Goal: Contribute content: Contribute content

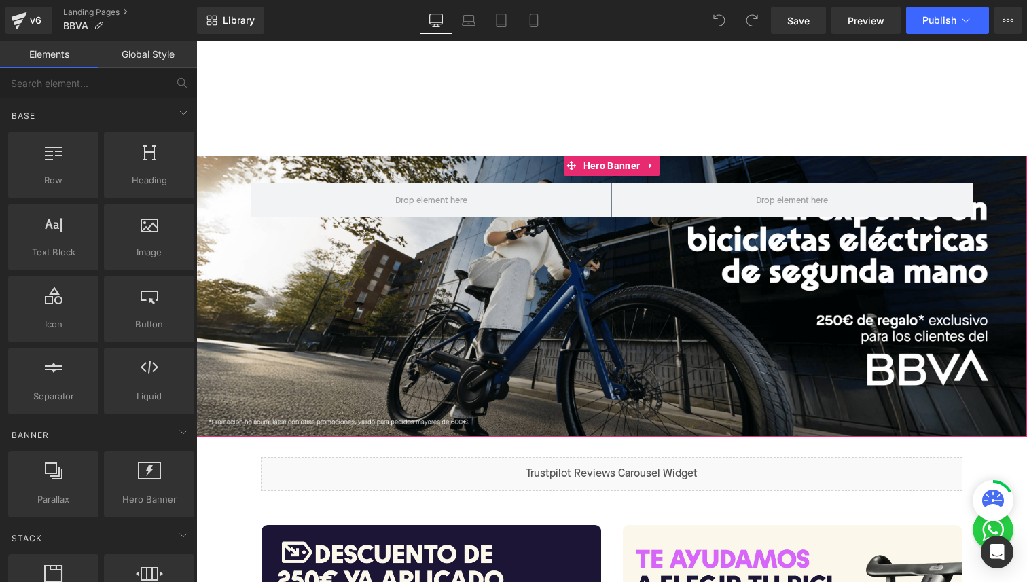
click at [493, 289] on div "Row" at bounding box center [611, 296] width 831 height 281
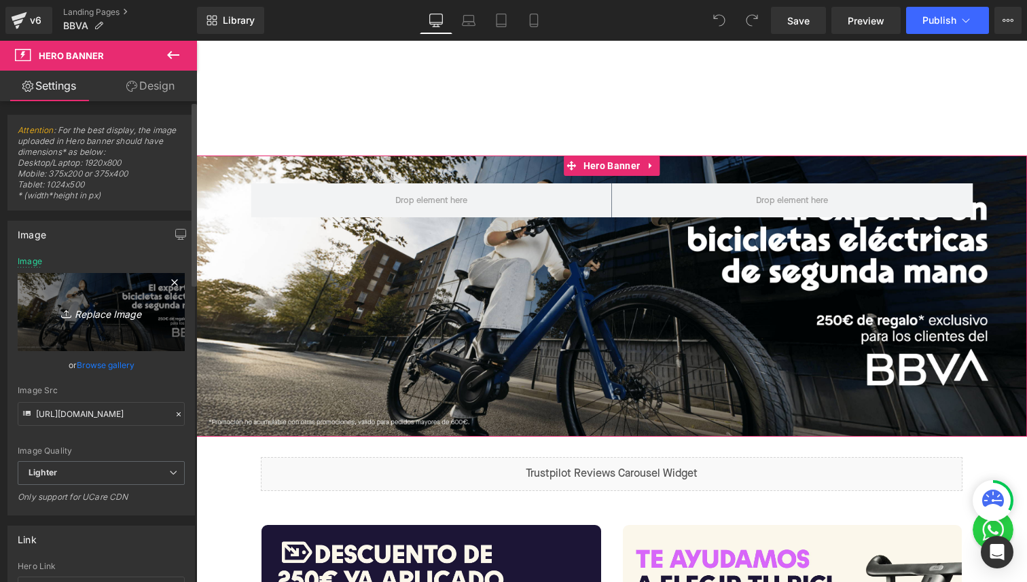
click at [79, 290] on link "Replace Image" at bounding box center [101, 312] width 167 height 78
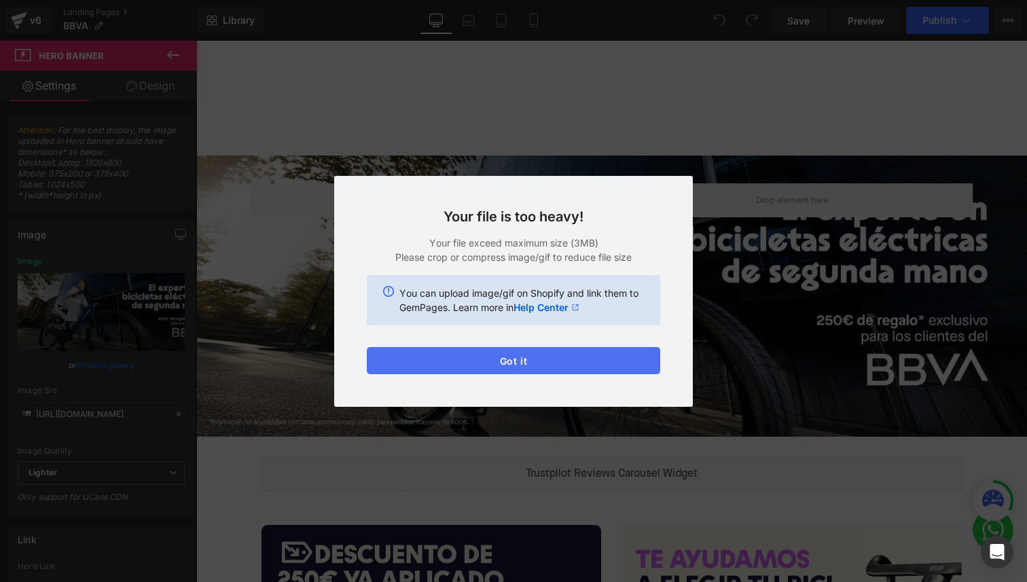
click at [505, 360] on button "Got it" at bounding box center [513, 360] width 293 height 27
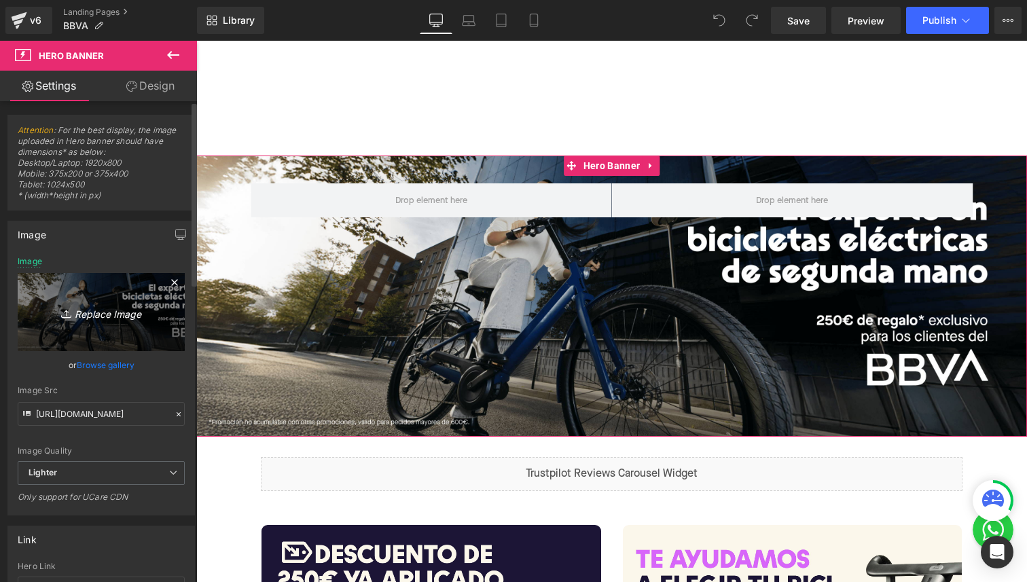
click at [90, 327] on link "Replace Image" at bounding box center [101, 312] width 167 height 78
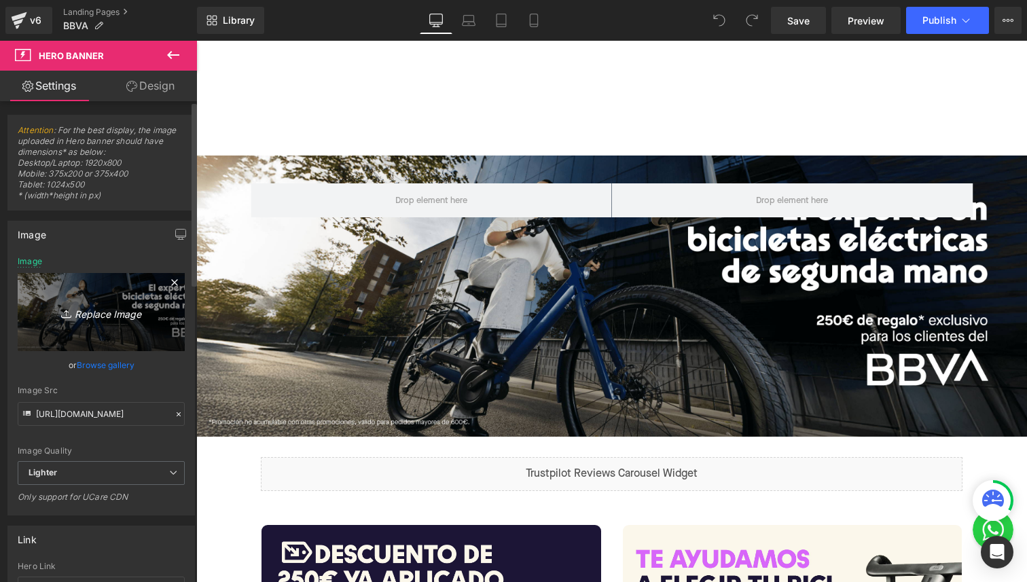
type input "C:\fakepath\BBVA HEADER DESKTOP v2.png"
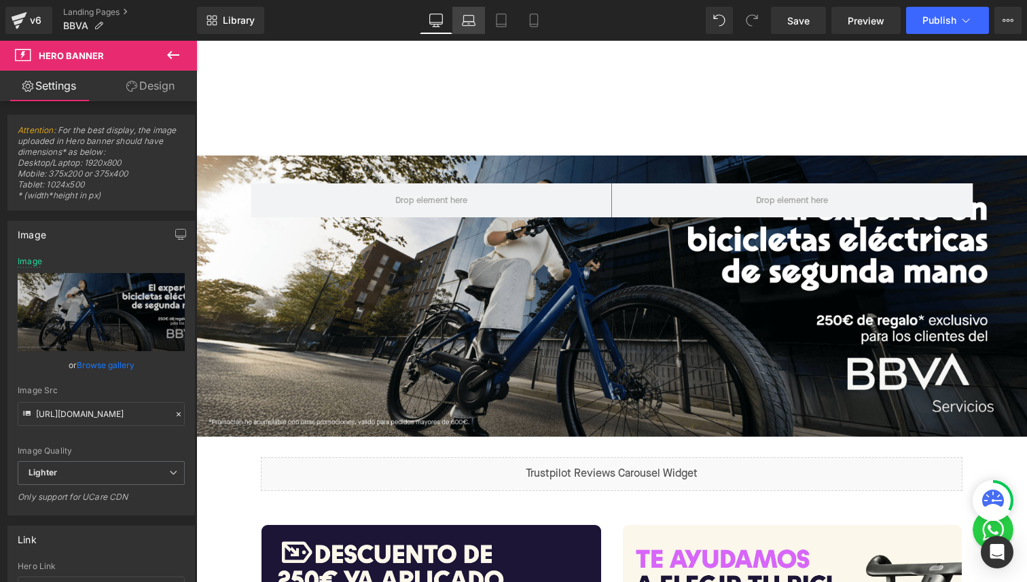
click at [467, 22] on icon at bounding box center [469, 21] width 14 height 14
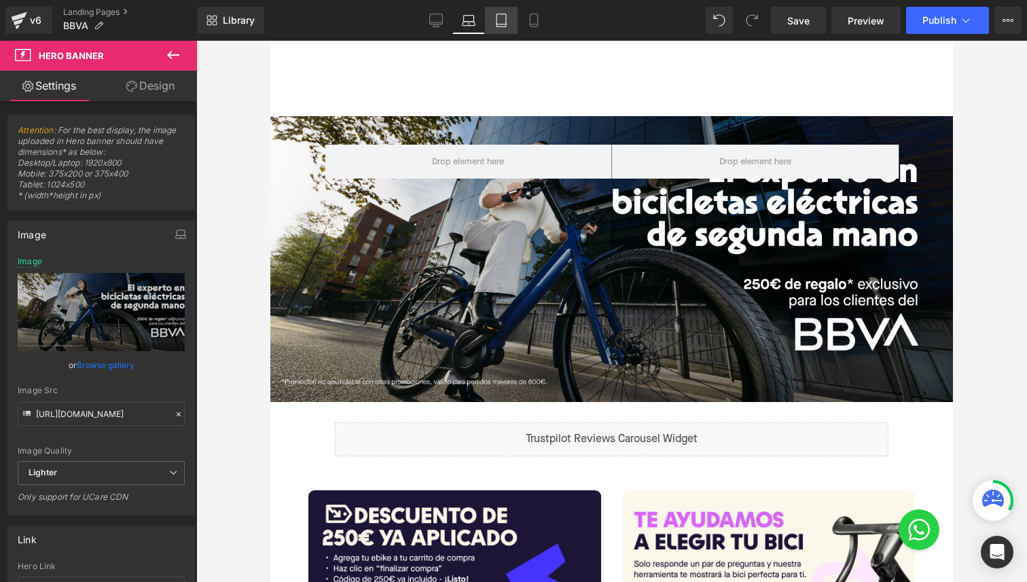
click at [493, 19] on link "Tablet" at bounding box center [501, 20] width 33 height 27
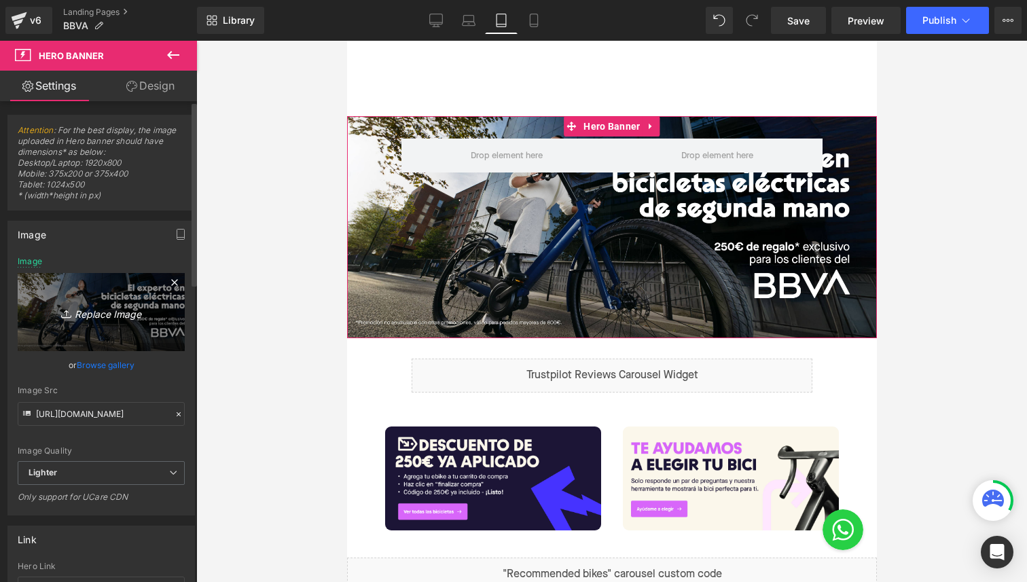
click at [89, 319] on icon "Replace Image" at bounding box center [101, 312] width 109 height 17
type input "[URL][DOMAIN_NAME]"
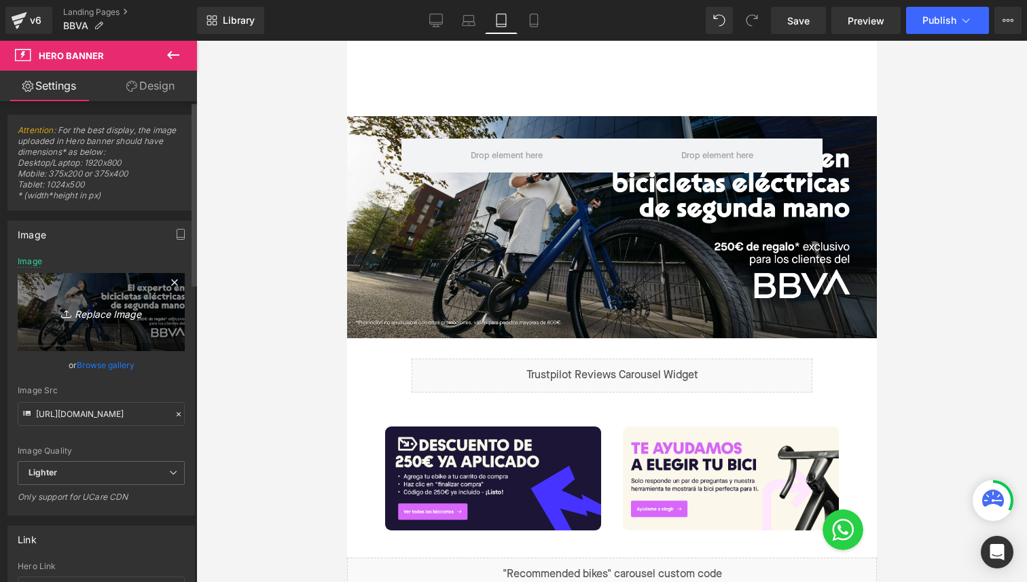
type input "C:\fakepath\BBVA HEADER LAPTOP v2.jpg"
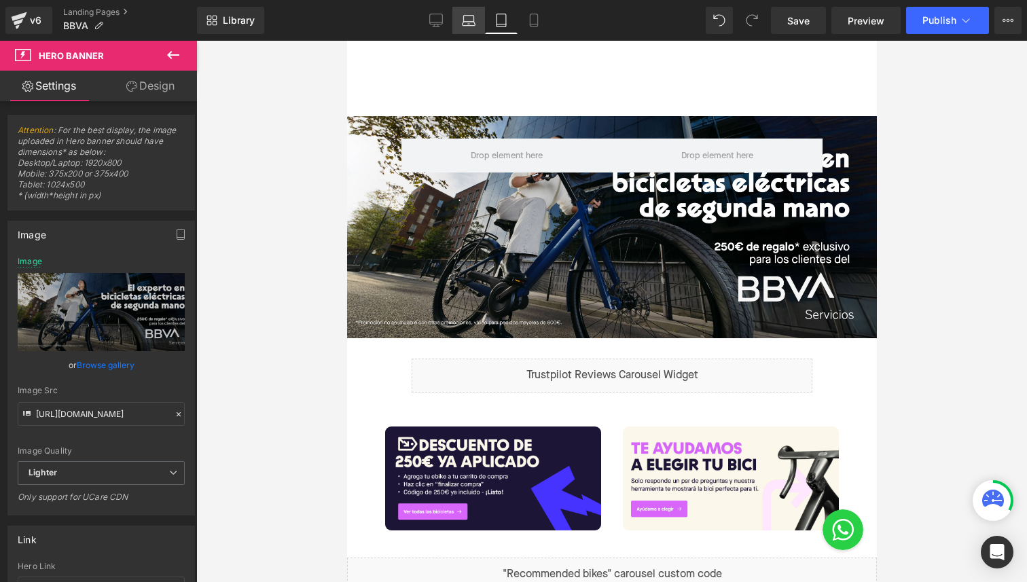
click at [469, 28] on link "Laptop" at bounding box center [468, 20] width 33 height 27
type input "[URL][DOMAIN_NAME]"
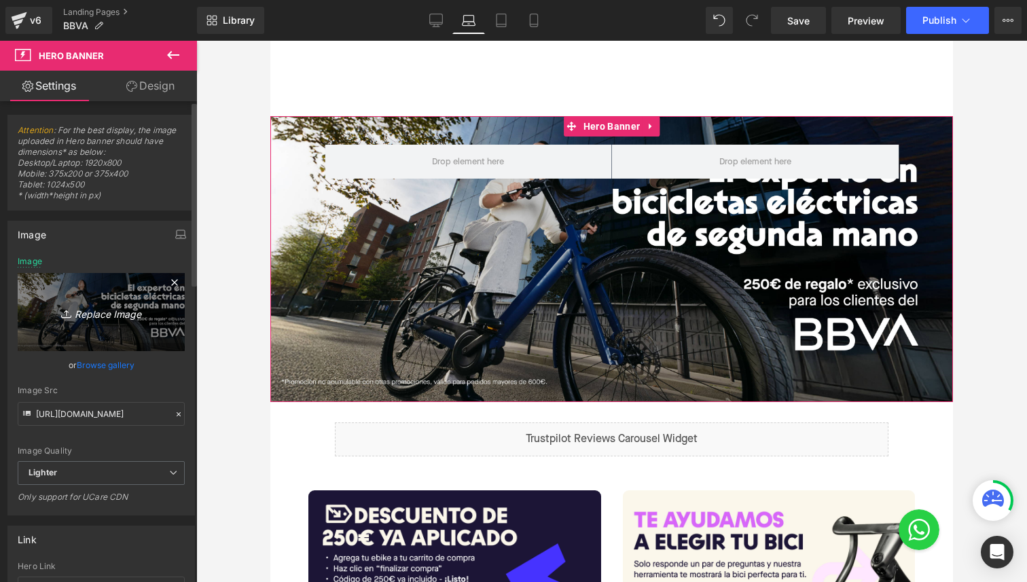
click at [90, 310] on icon "Replace Image" at bounding box center [101, 312] width 109 height 17
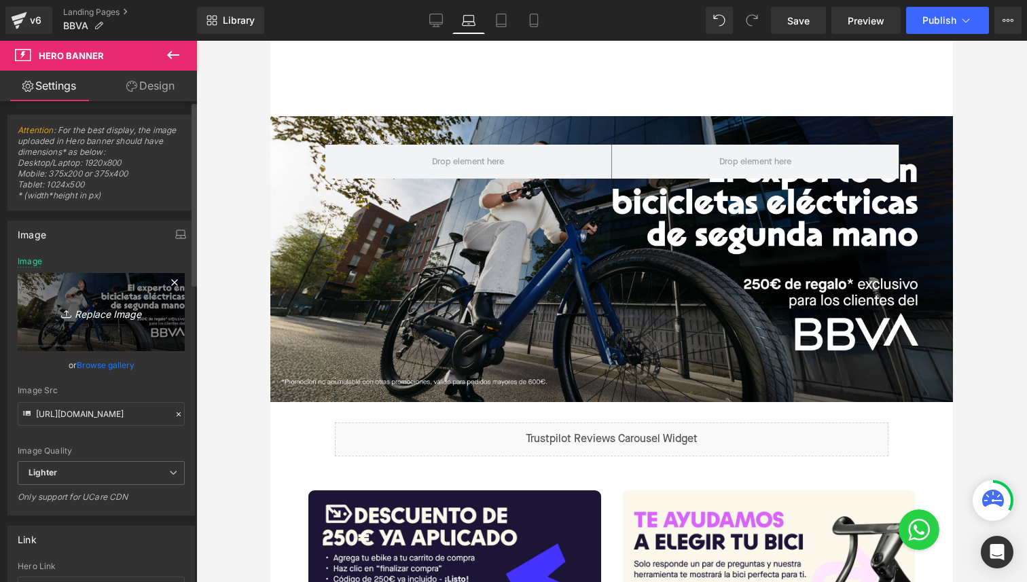
type input "C:\fakepath\BBVA HEADER LAPTOP v2.jpg"
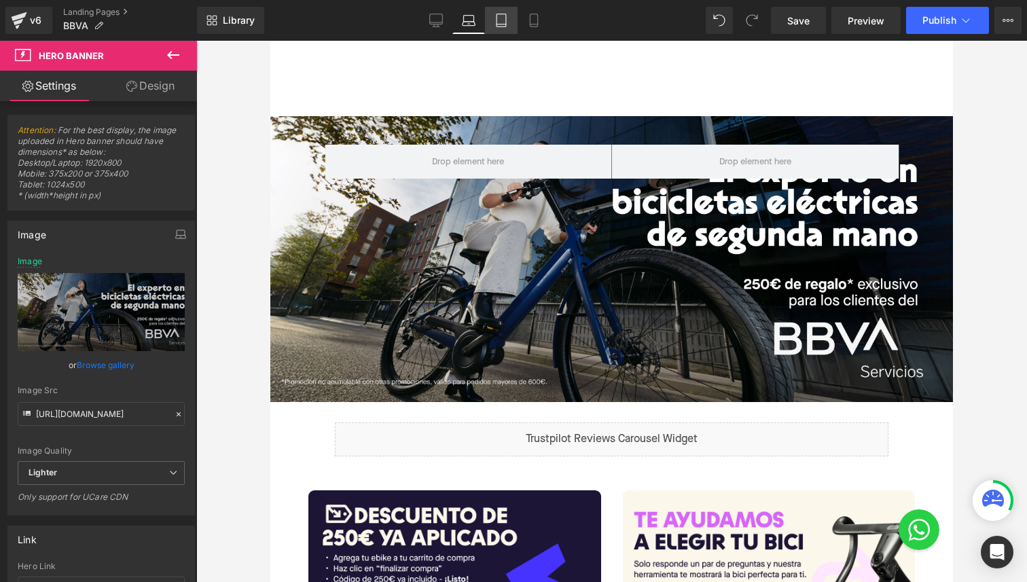
click at [510, 22] on link "Tablet" at bounding box center [501, 20] width 33 height 27
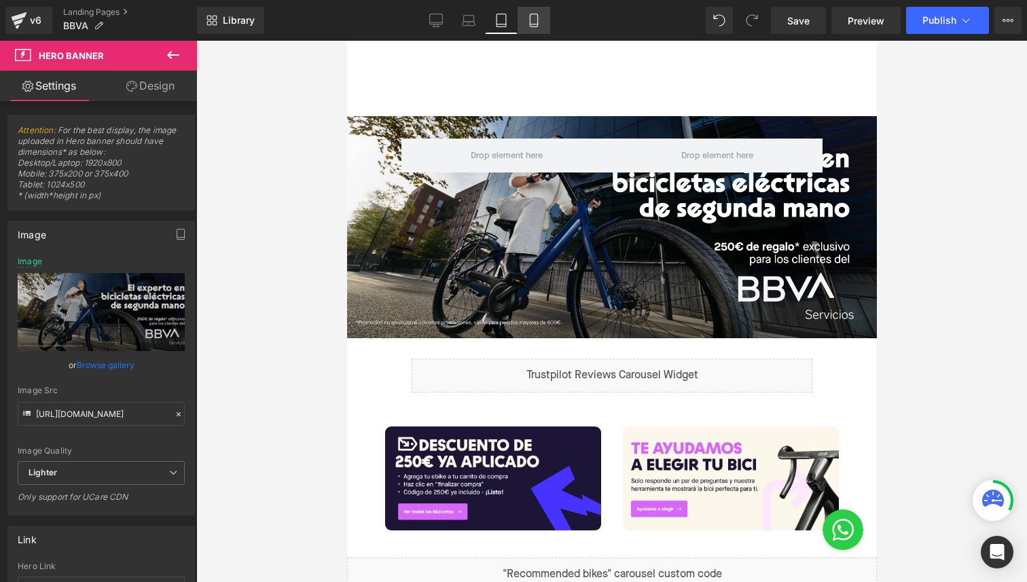
click at [532, 22] on icon at bounding box center [534, 21] width 14 height 14
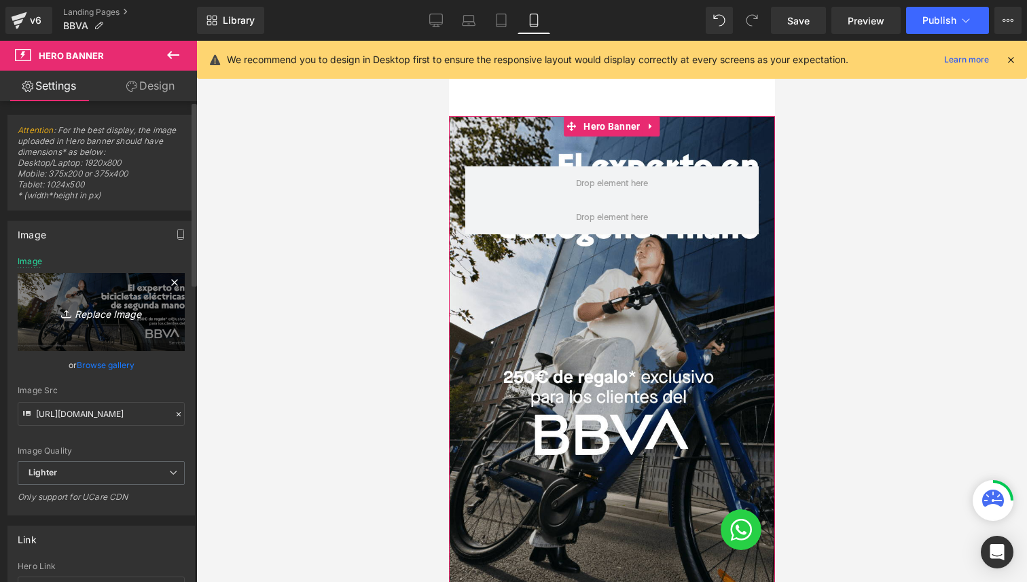
click at [115, 305] on icon "Replace Image" at bounding box center [101, 312] width 109 height 17
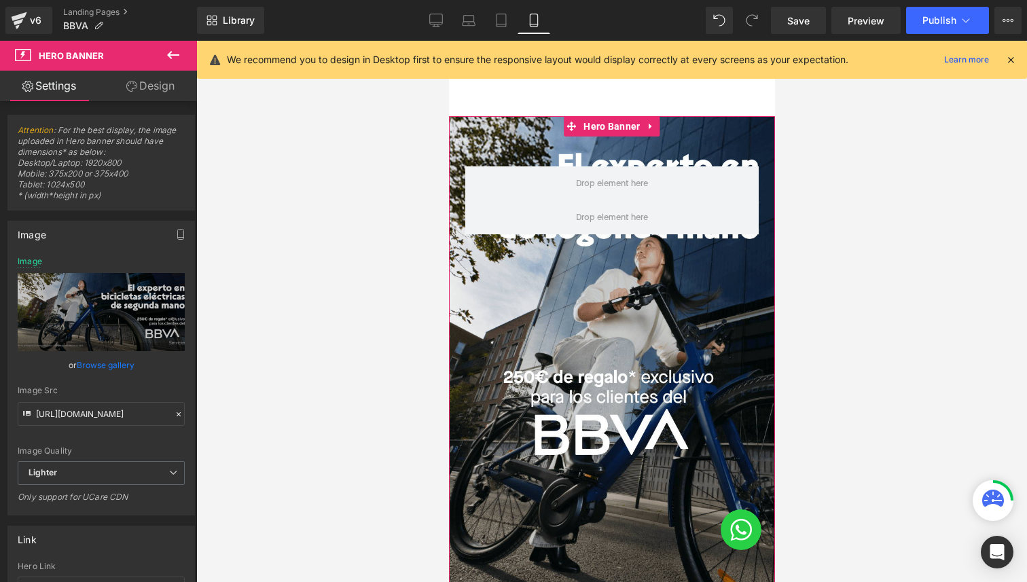
type input "[URL][DOMAIN_NAME]"
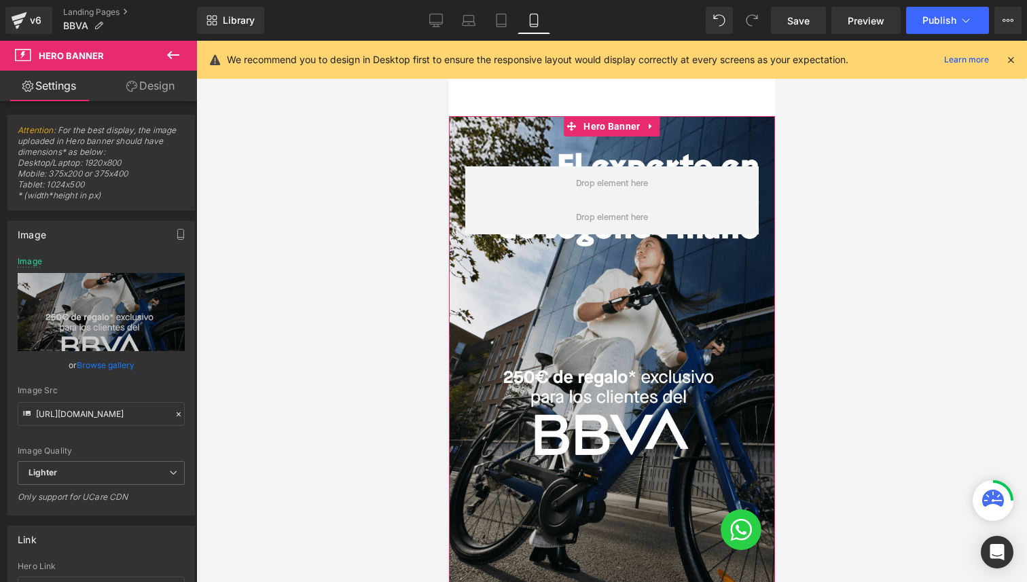
click at [594, 391] on div "Row" at bounding box center [611, 367] width 326 height 502
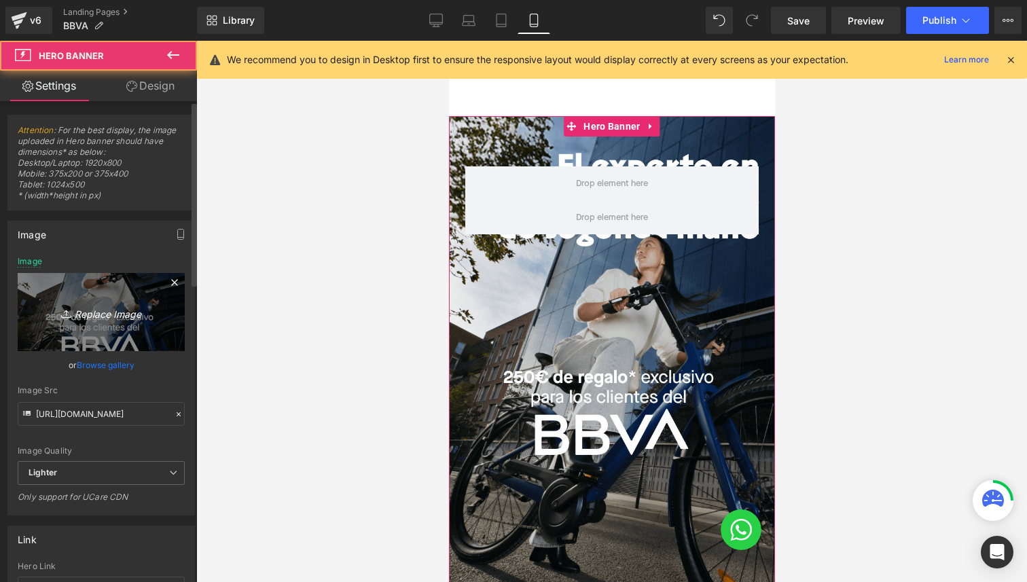
click at [102, 314] on icon "Replace Image" at bounding box center [101, 312] width 109 height 17
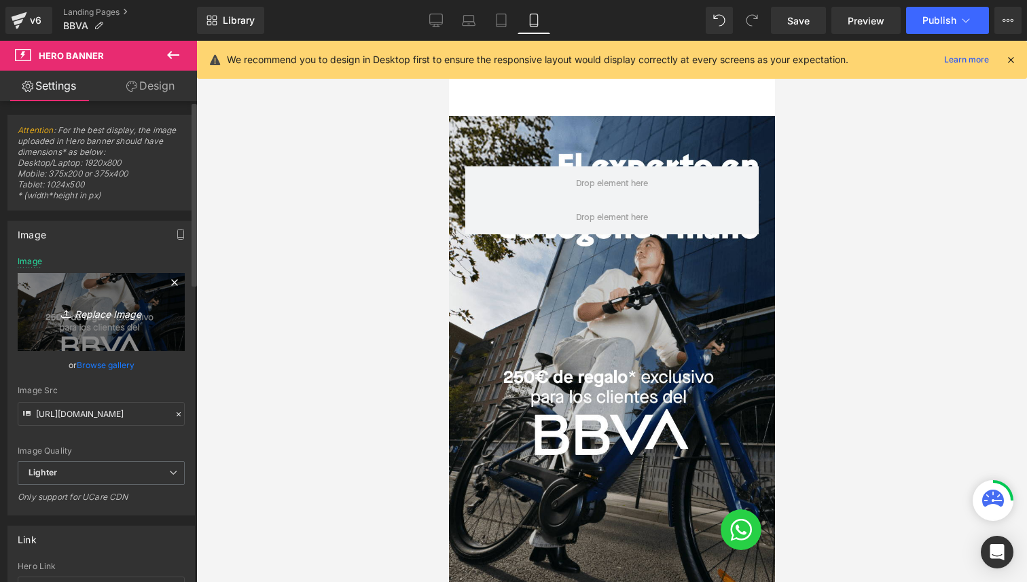
type input "C:\fakepath\BBVA HEADER MOBILE v2.png"
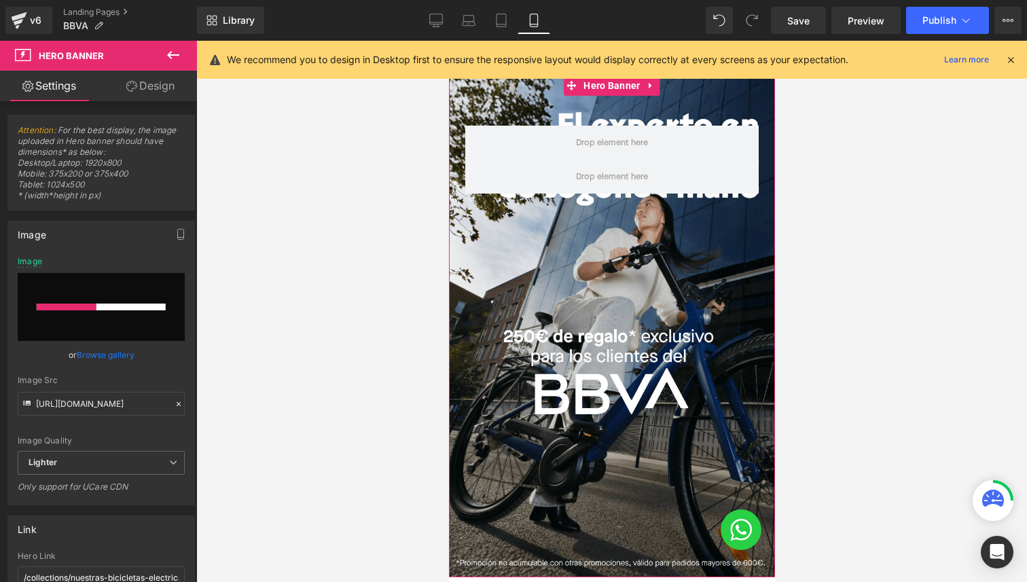
scroll to position [41, 0]
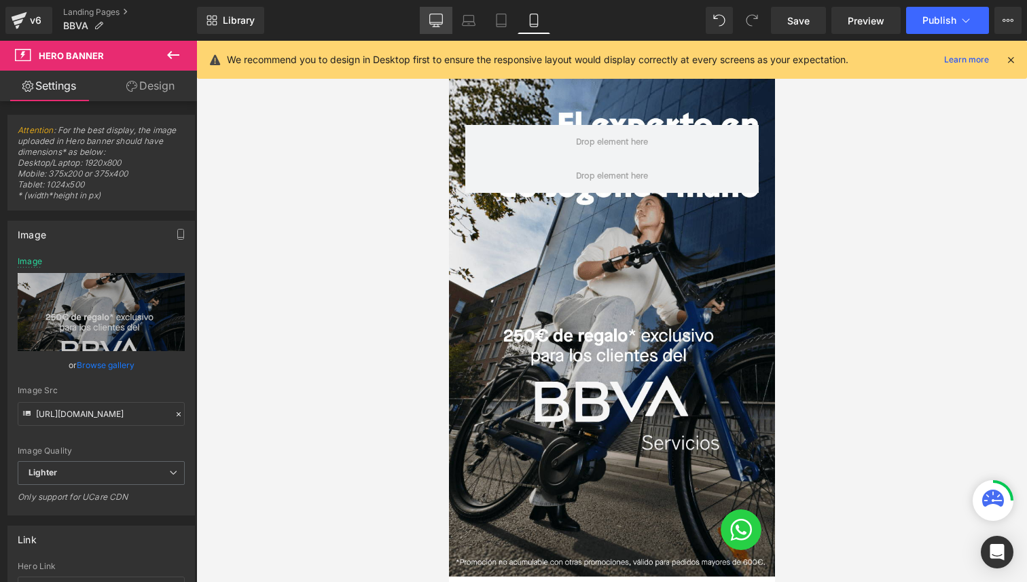
click at [444, 22] on link "Desktop" at bounding box center [436, 20] width 33 height 27
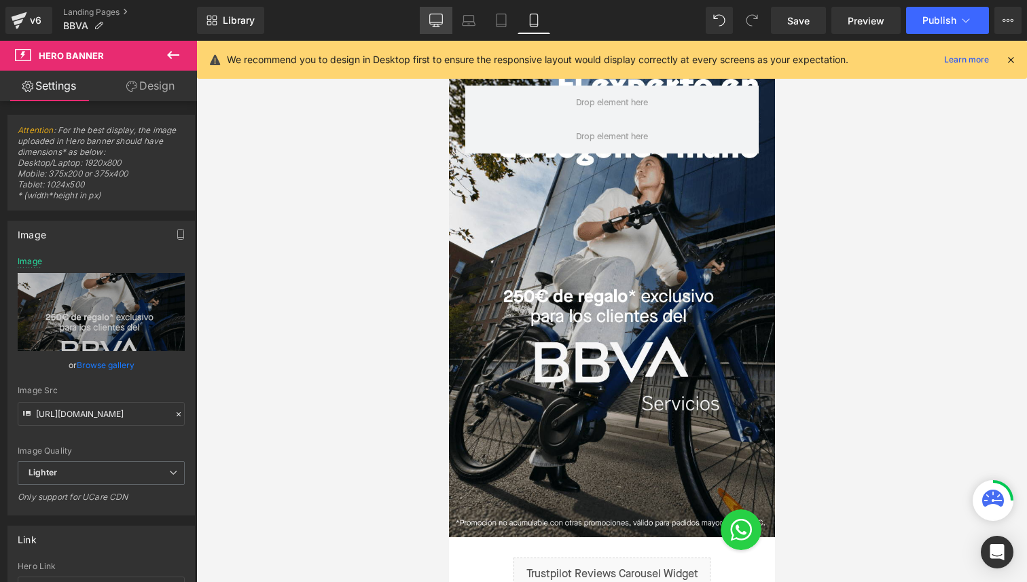
type input "[URL][DOMAIN_NAME]"
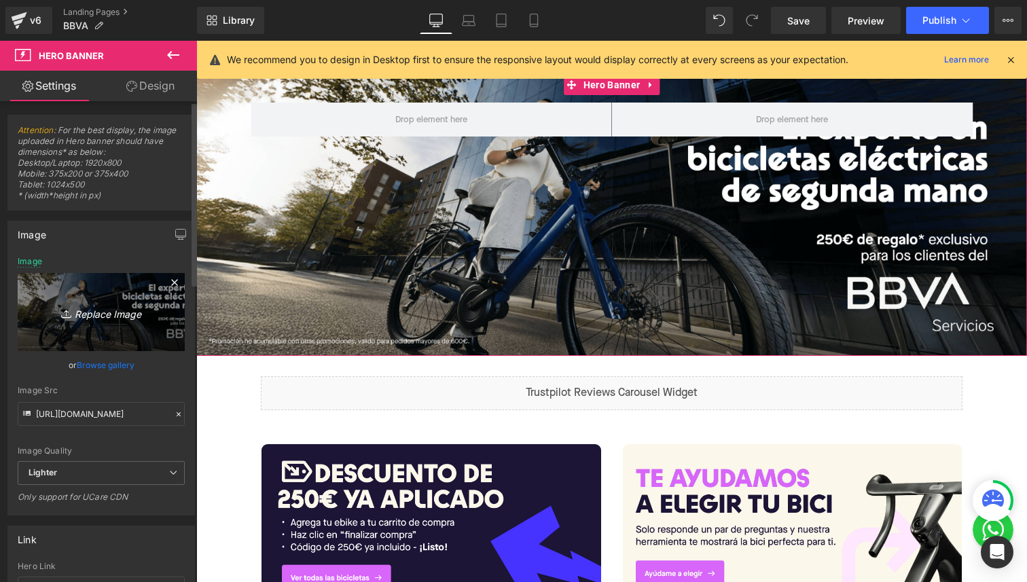
click at [88, 303] on link "Replace Image" at bounding box center [101, 312] width 167 height 78
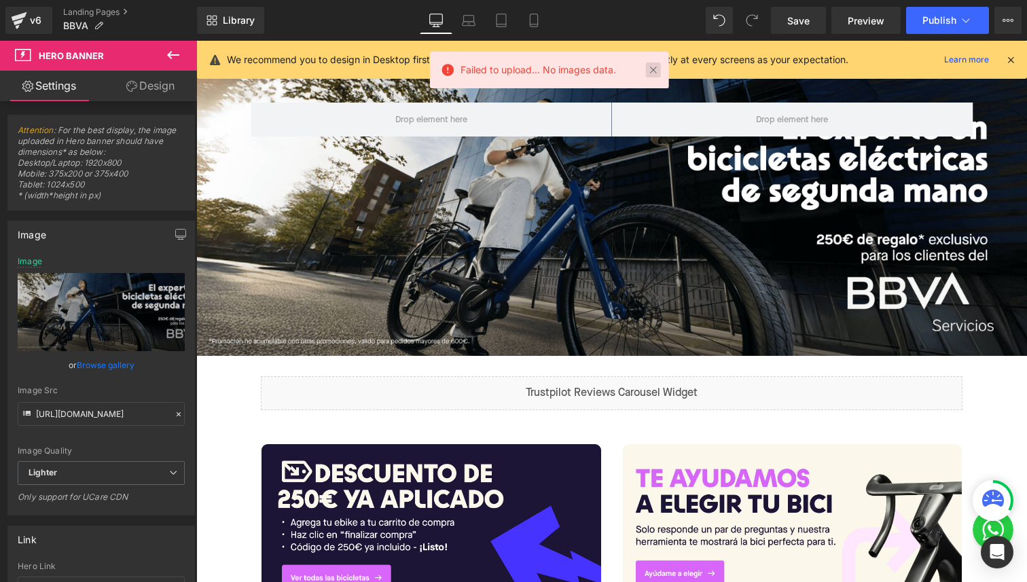
click at [647, 67] on link at bounding box center [653, 70] width 15 height 15
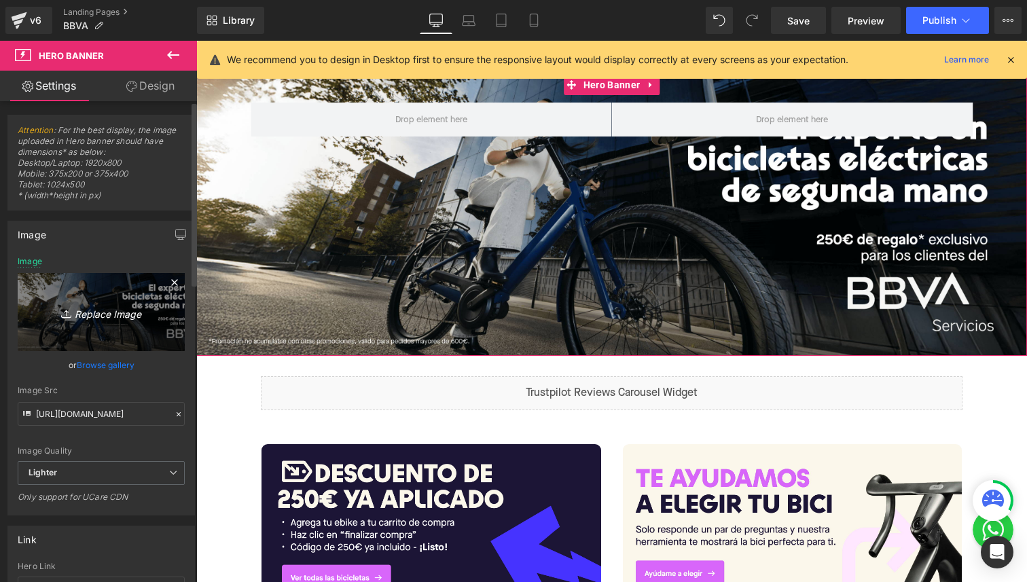
click at [98, 310] on icon "Replace Image" at bounding box center [101, 312] width 109 height 17
type input "C:\fakepath\BBVA HEADER DESKTOP v2.png"
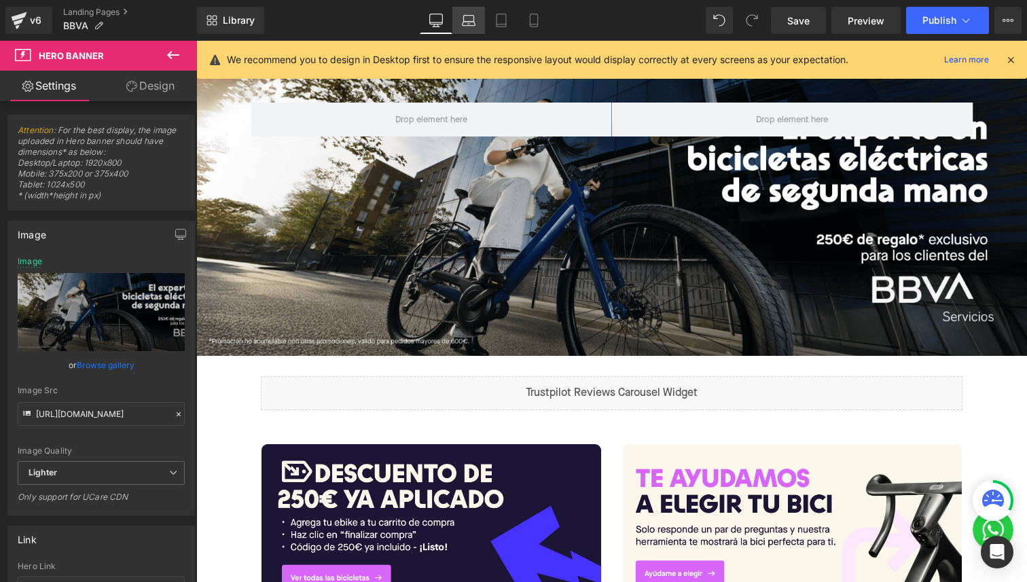
click at [464, 12] on link "Laptop" at bounding box center [468, 20] width 33 height 27
type input "[URL][DOMAIN_NAME]"
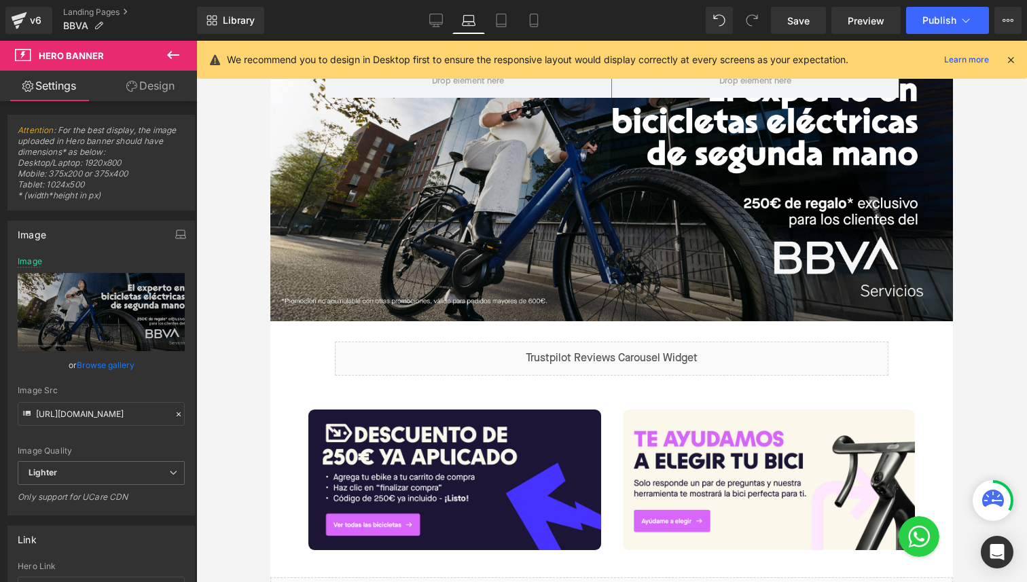
scroll to position [41, 0]
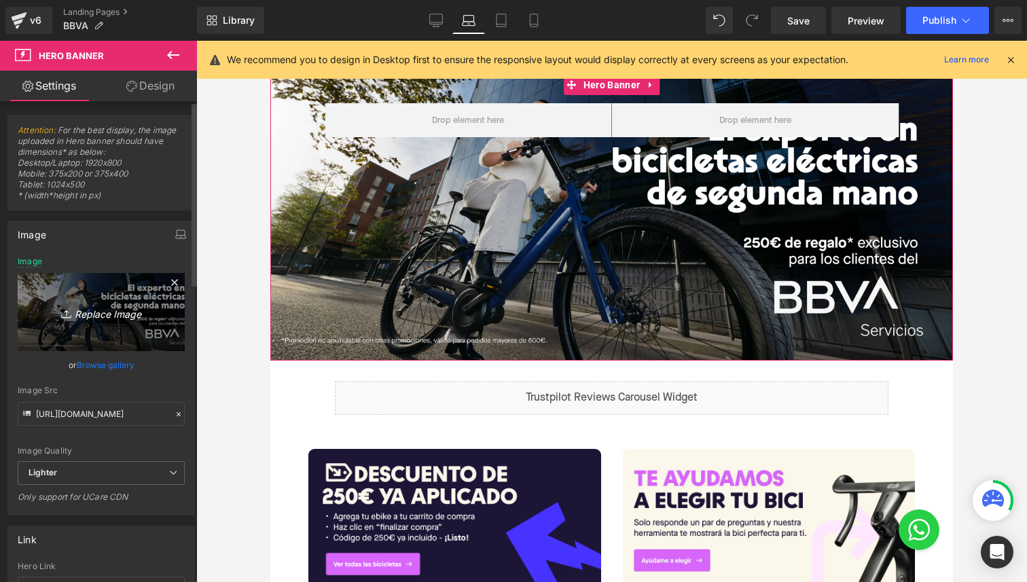
click at [122, 325] on link "Replace Image" at bounding box center [101, 312] width 167 height 78
type input "C:\fakepath\BBVA HEADER LAPTOP v2.jpg"
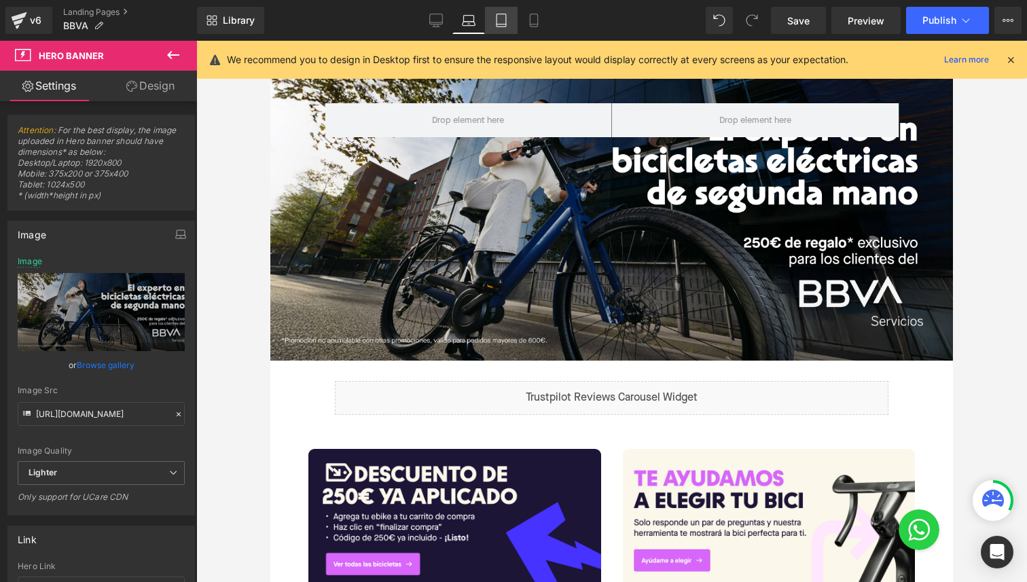
click at [506, 26] on icon at bounding box center [502, 20] width 10 height 13
type input "[URL][DOMAIN_NAME]"
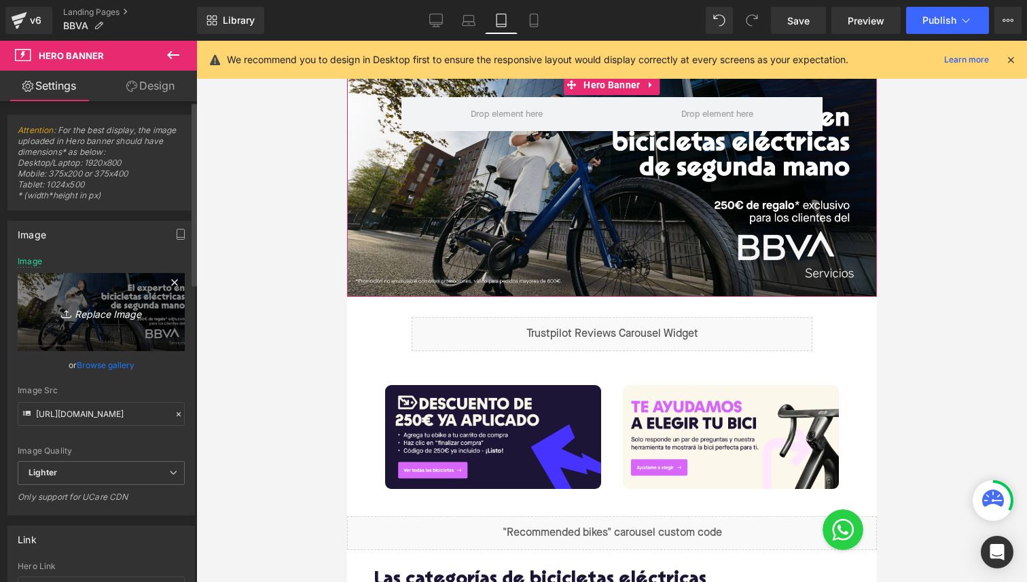
click at [39, 323] on link "Replace Image" at bounding box center [101, 312] width 167 height 78
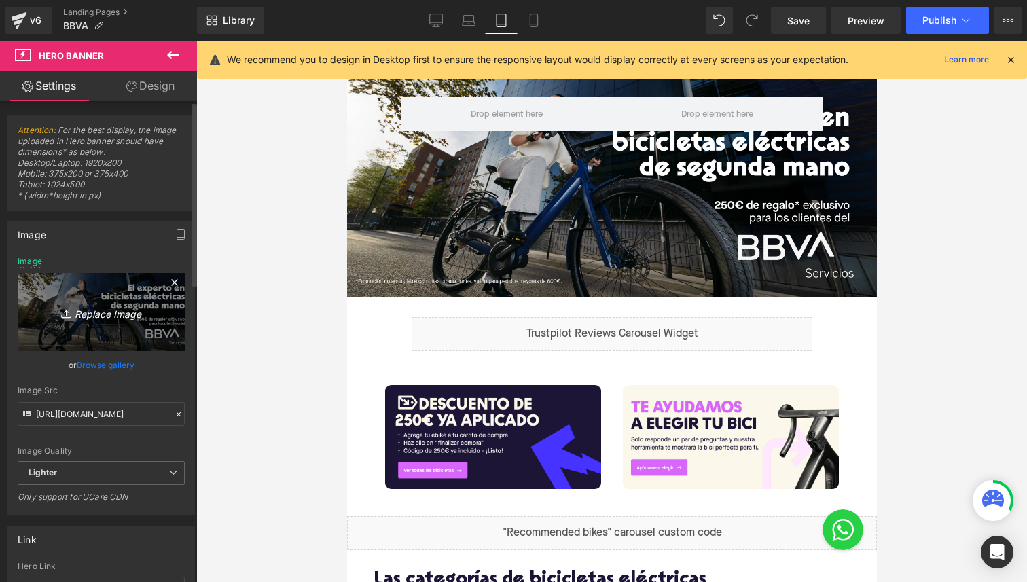
type input "C:\fakepath\BBVA HEADER LAPTOP v2.jpg"
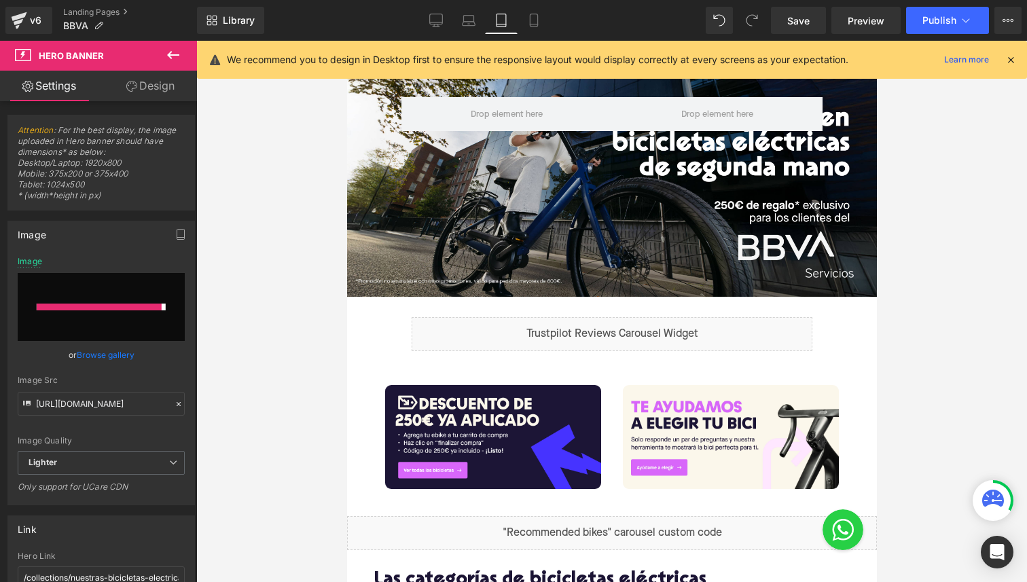
type input "[URL][DOMAIN_NAME]"
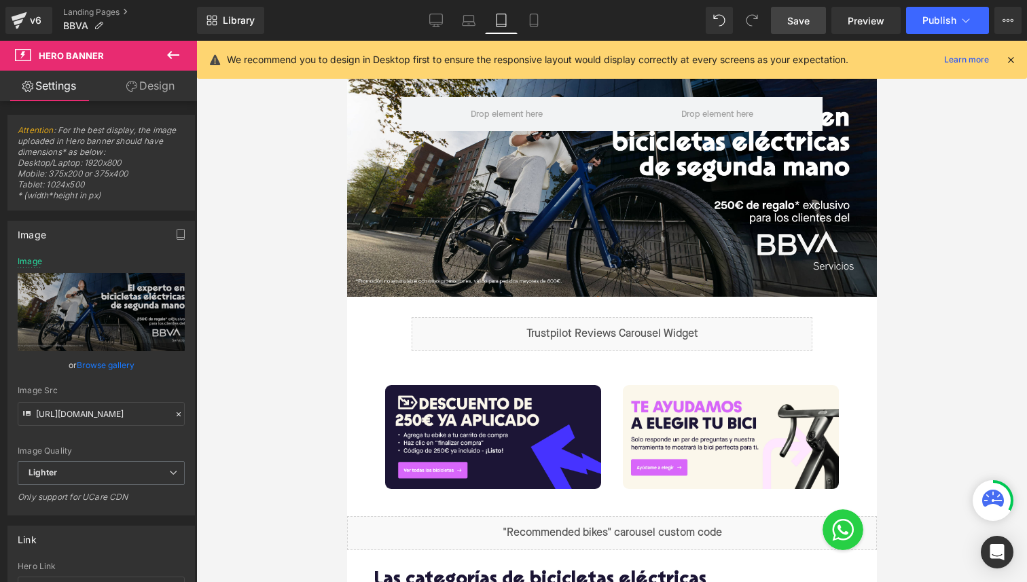
click at [804, 12] on link "Save" at bounding box center [798, 20] width 55 height 27
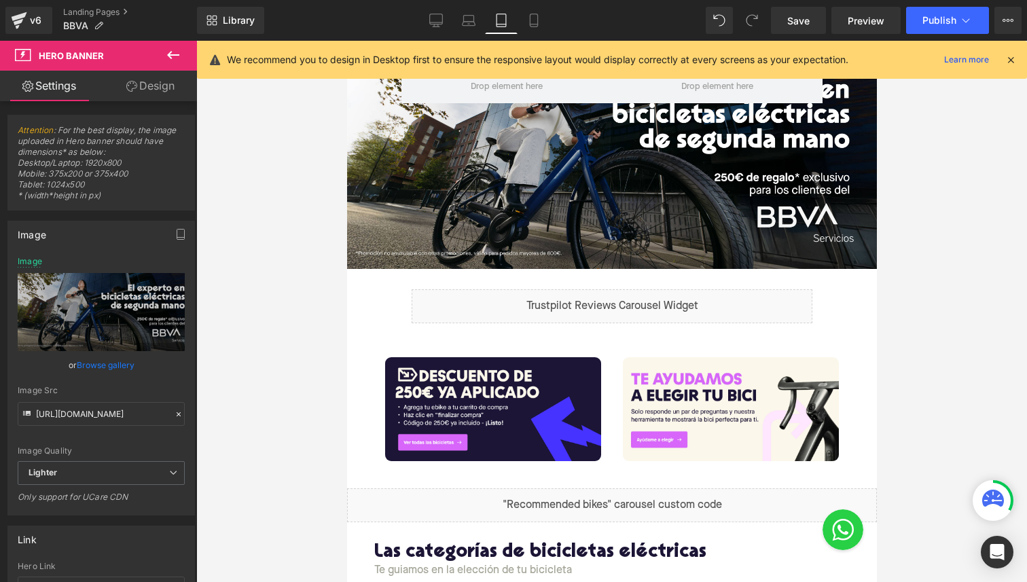
scroll to position [0, 0]
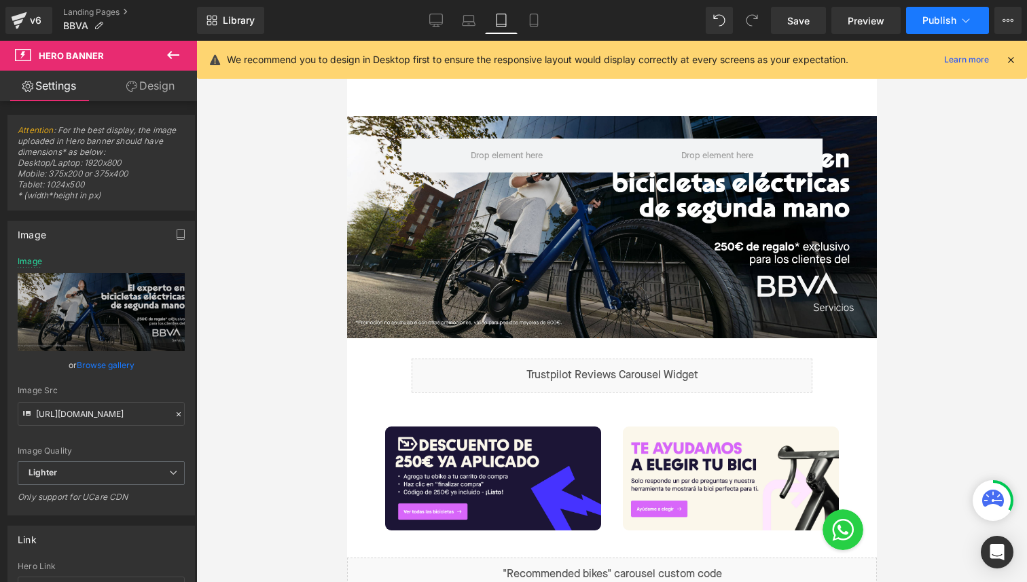
click at [936, 15] on span "Publish" at bounding box center [940, 20] width 34 height 11
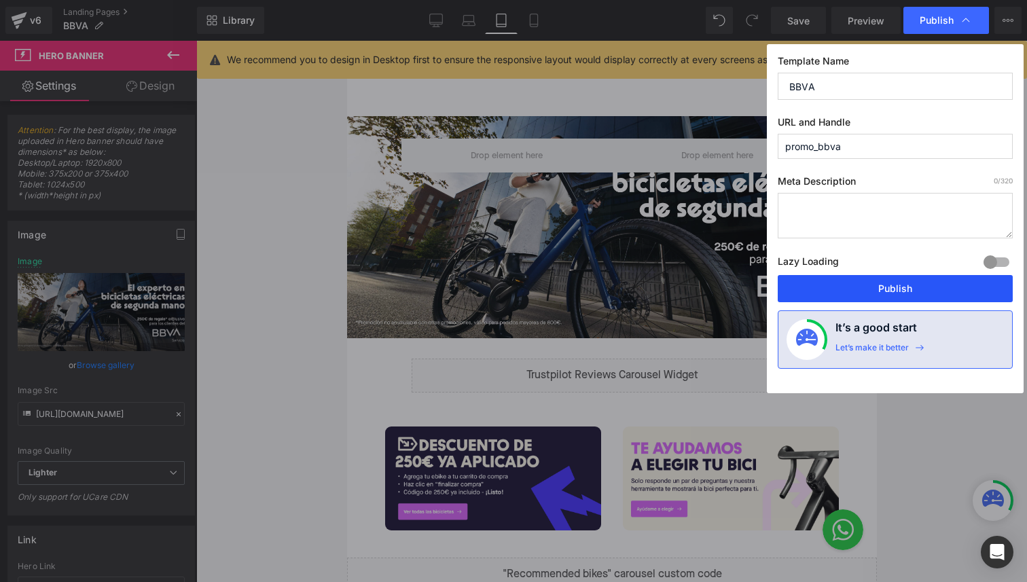
click at [902, 289] on button "Publish" at bounding box center [895, 288] width 235 height 27
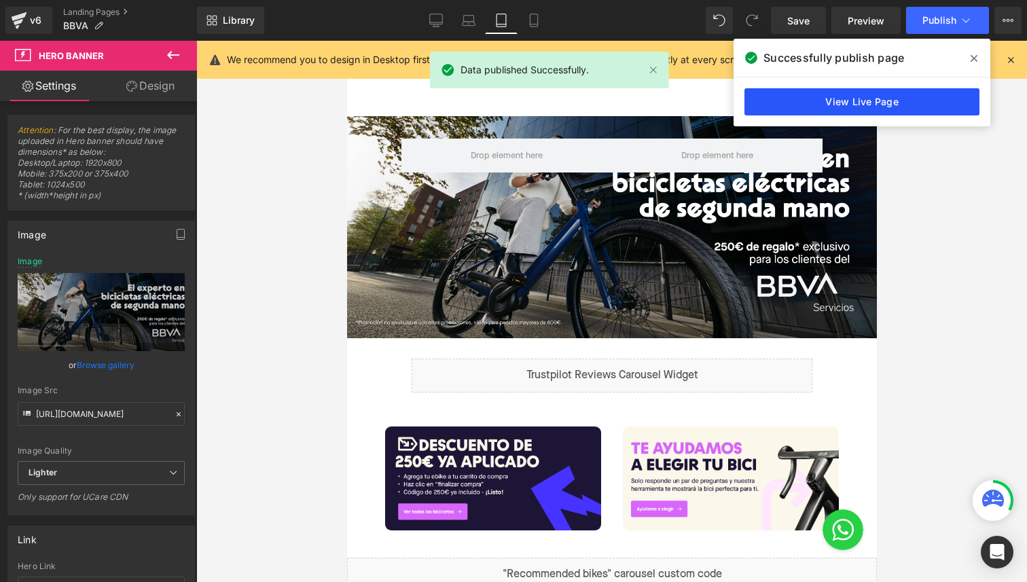
click at [842, 96] on link "View Live Page" at bounding box center [862, 101] width 235 height 27
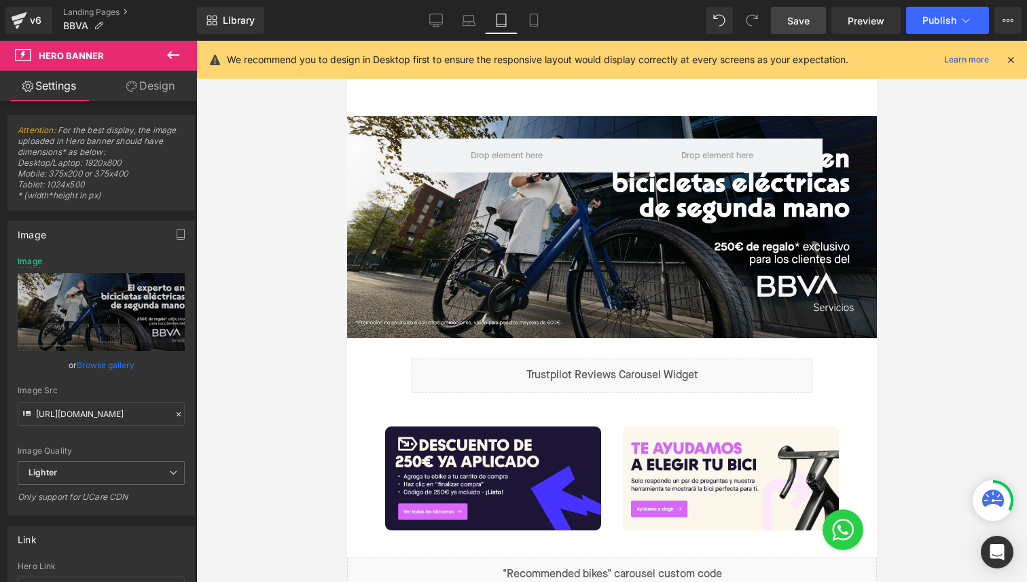
click at [796, 14] on span "Save" at bounding box center [798, 21] width 22 height 14
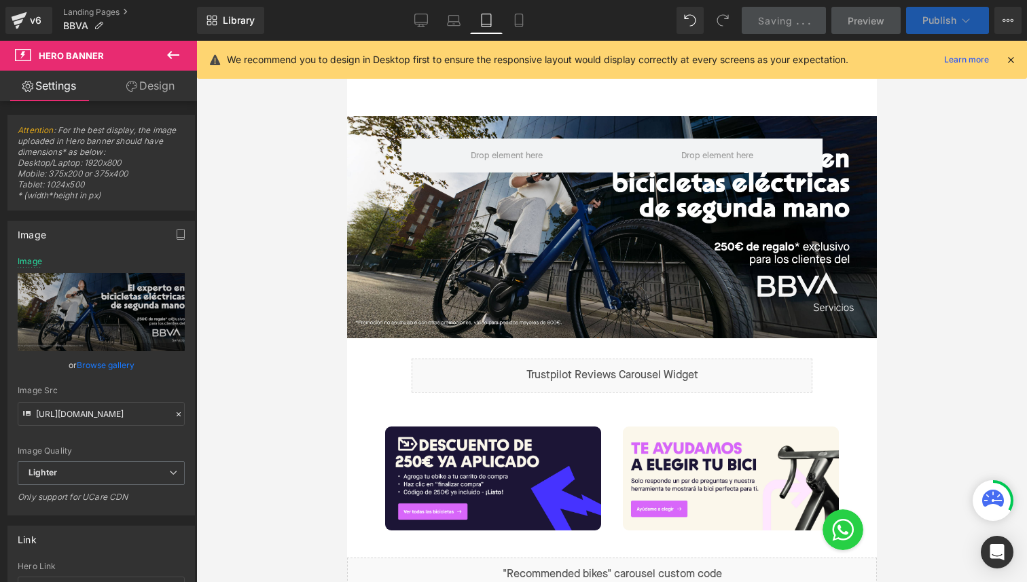
click at [927, 25] on span "Publish" at bounding box center [940, 20] width 34 height 11
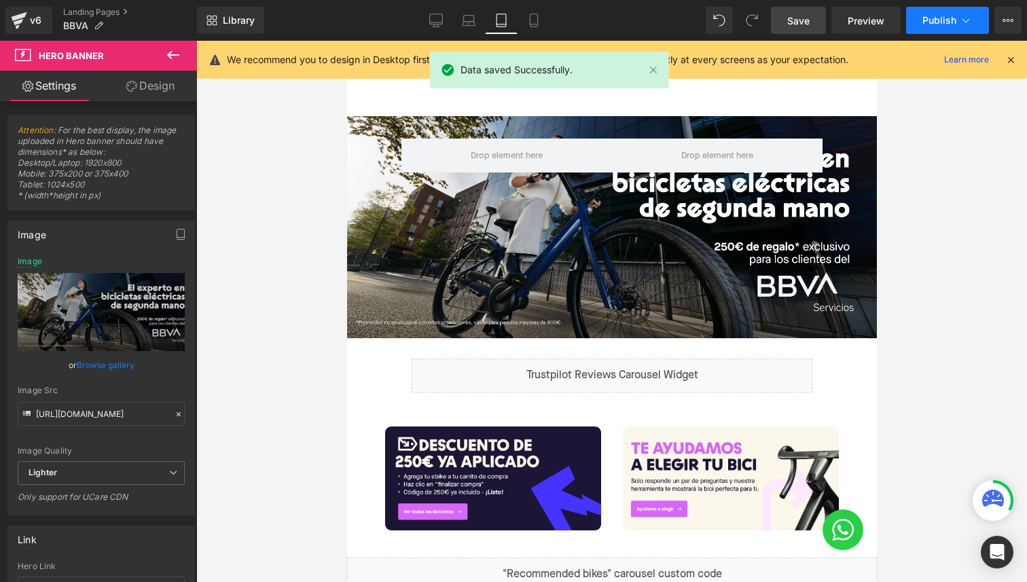
click at [927, 25] on span "Publish" at bounding box center [940, 20] width 34 height 11
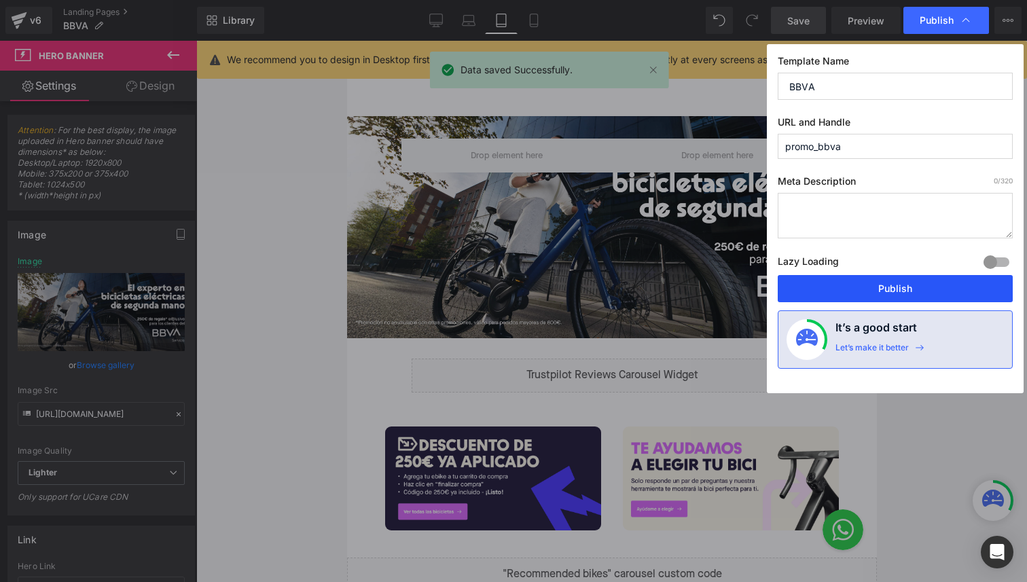
click at [883, 287] on button "Publish" at bounding box center [895, 288] width 235 height 27
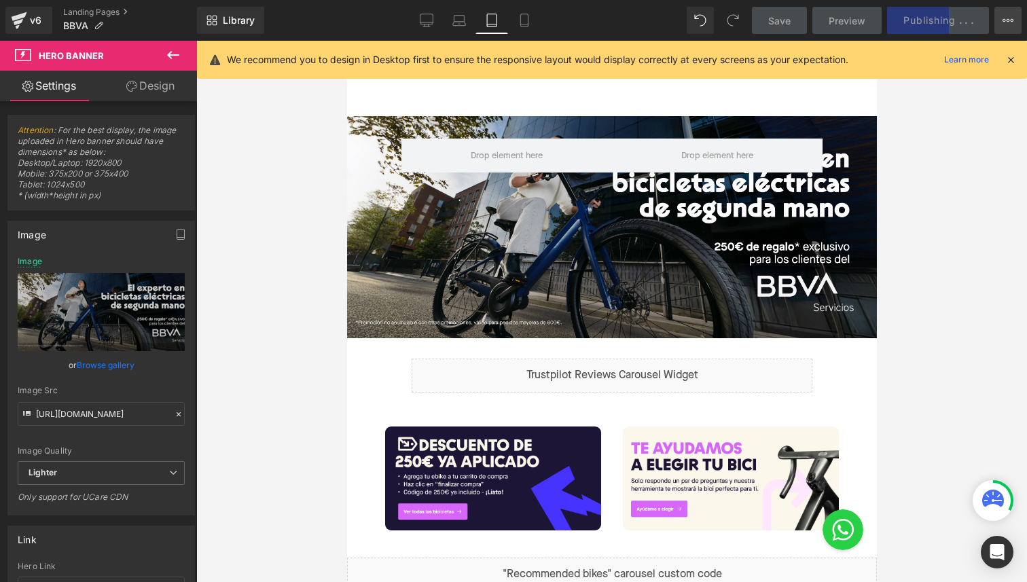
click at [1008, 29] on button "View Live Page View with current Template Save Template to Library Schedule Pub…" at bounding box center [1008, 20] width 27 height 27
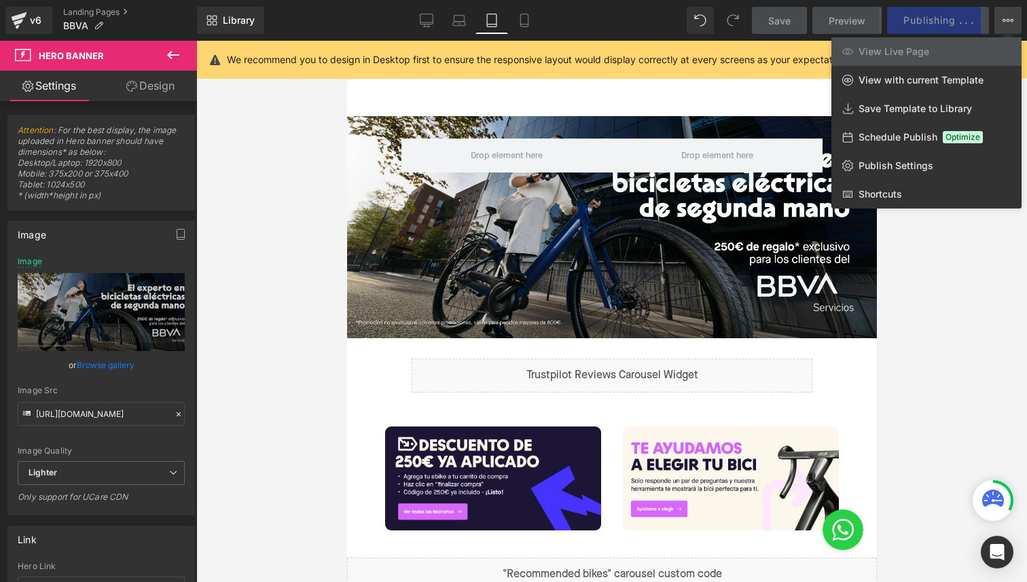
click at [921, 0] on div "You are previewing how the will restyle your page. You can not edit Elements in…" at bounding box center [513, 0] width 1027 height 0
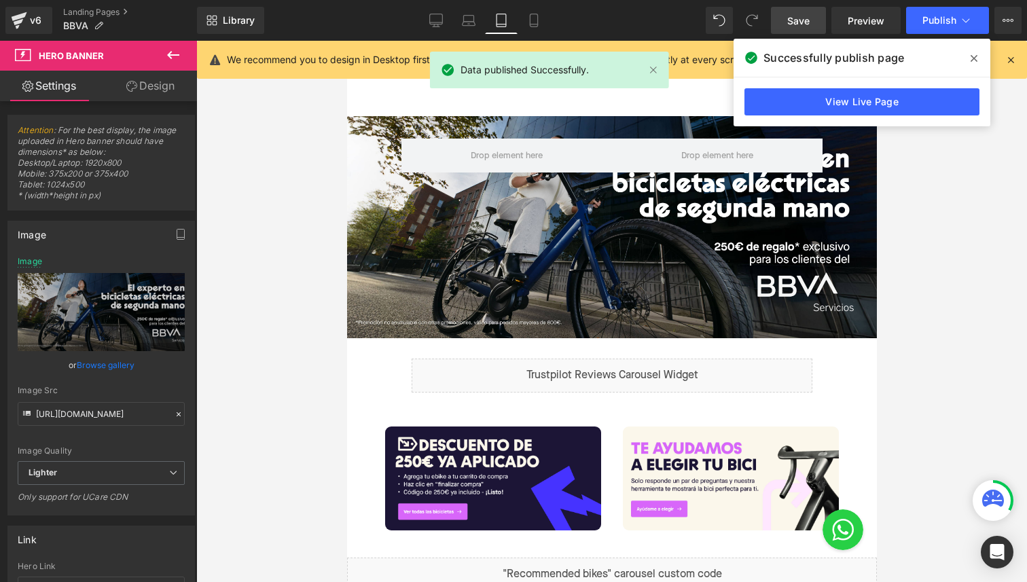
click at [904, 116] on div "View Live Page" at bounding box center [862, 101] width 257 height 49
click at [904, 109] on link "View Live Page" at bounding box center [862, 101] width 235 height 27
